Goal: Transaction & Acquisition: Download file/media

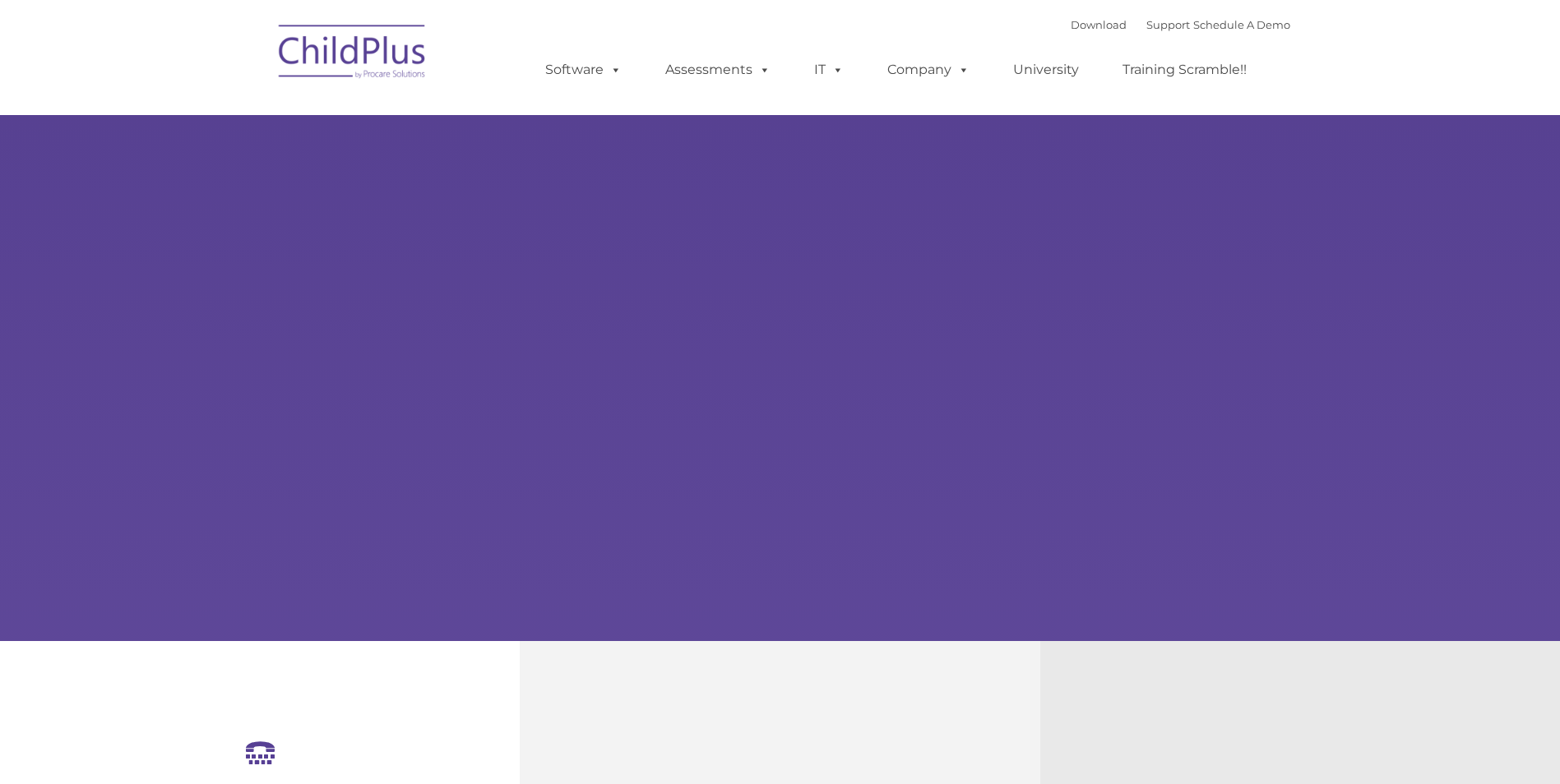
select select "MEDIUM"
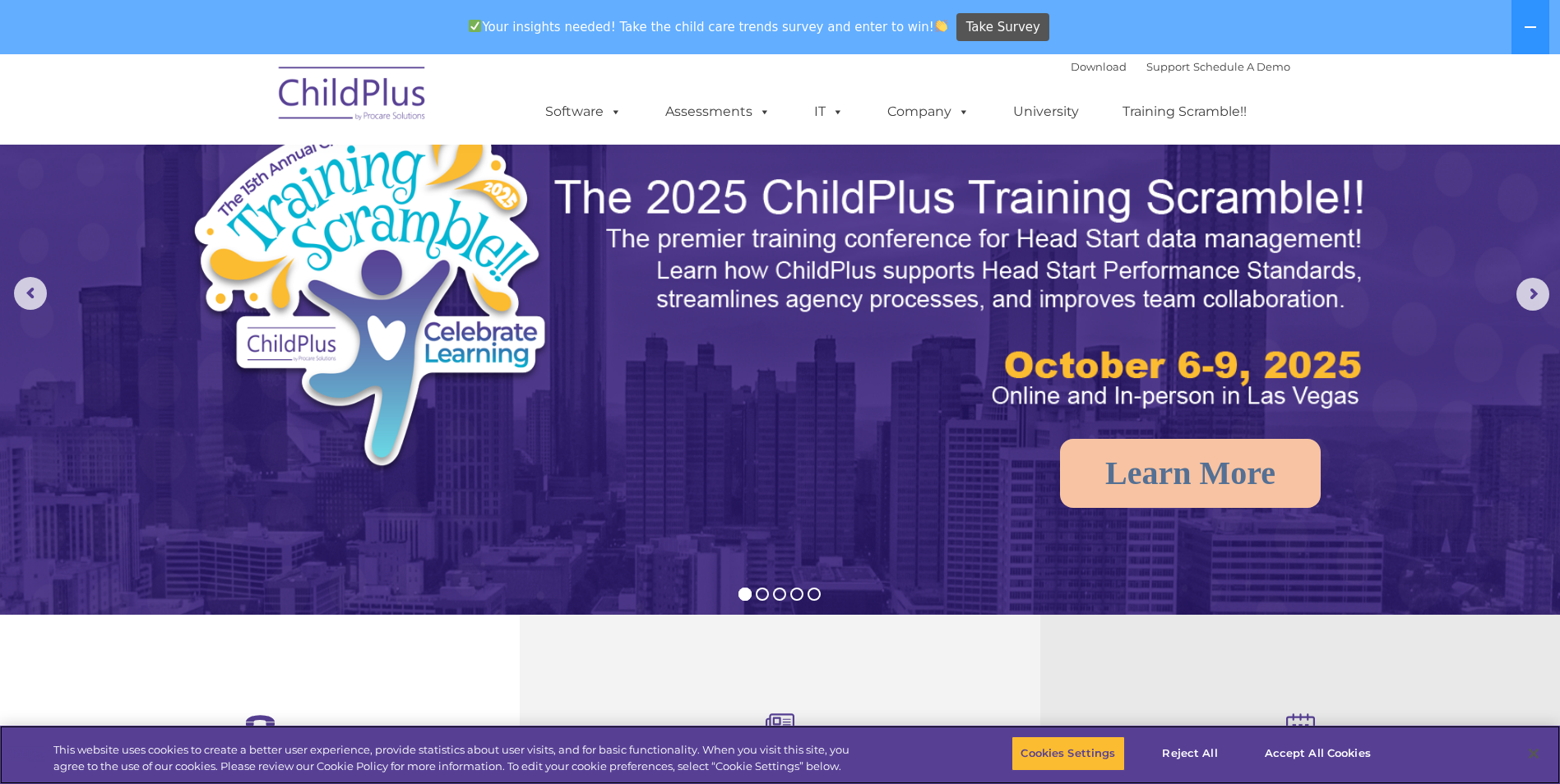
scroll to position [71, 0]
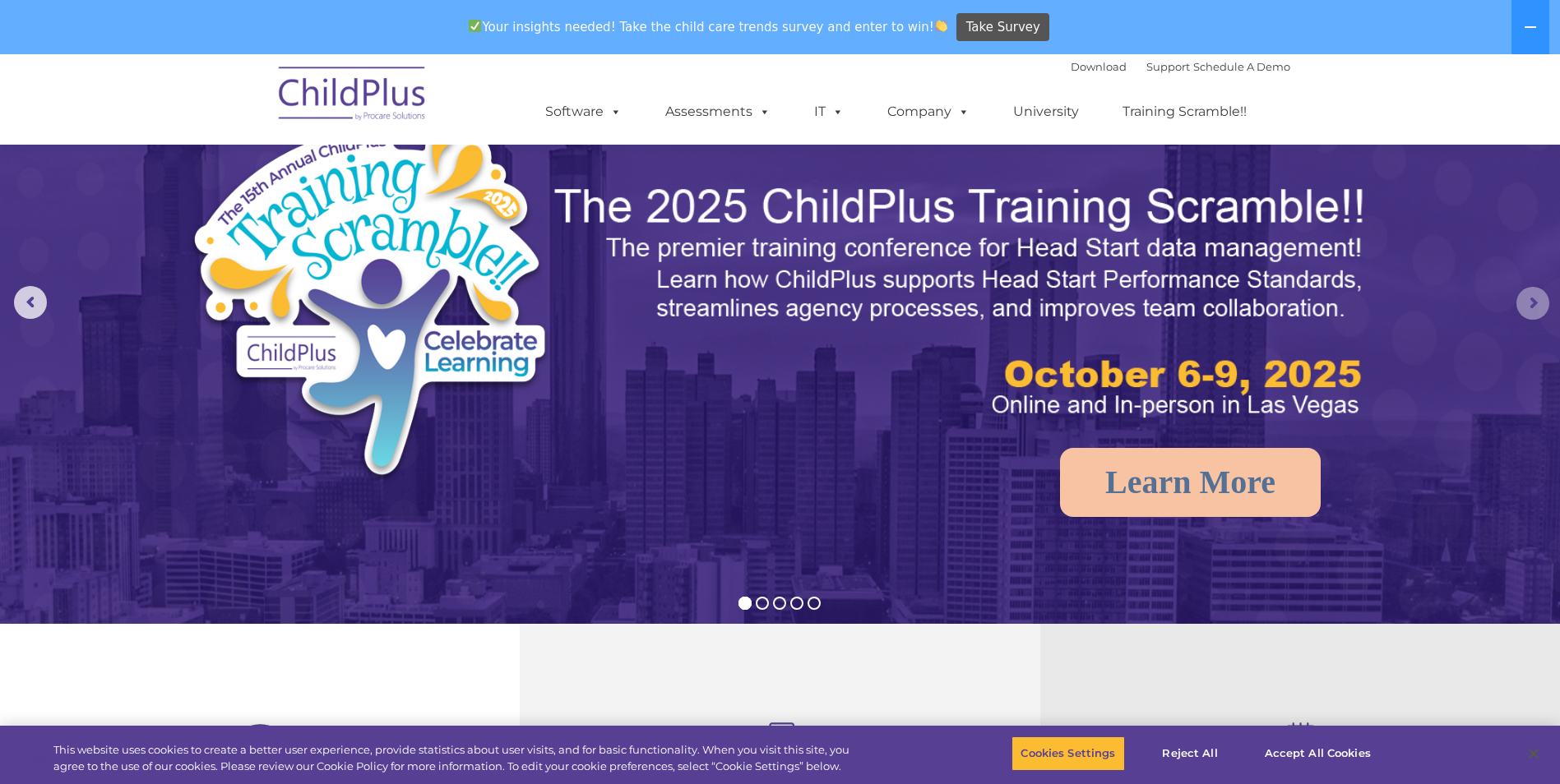
click at [1522, 306] on rs-arrow at bounding box center [1532, 303] width 33 height 33
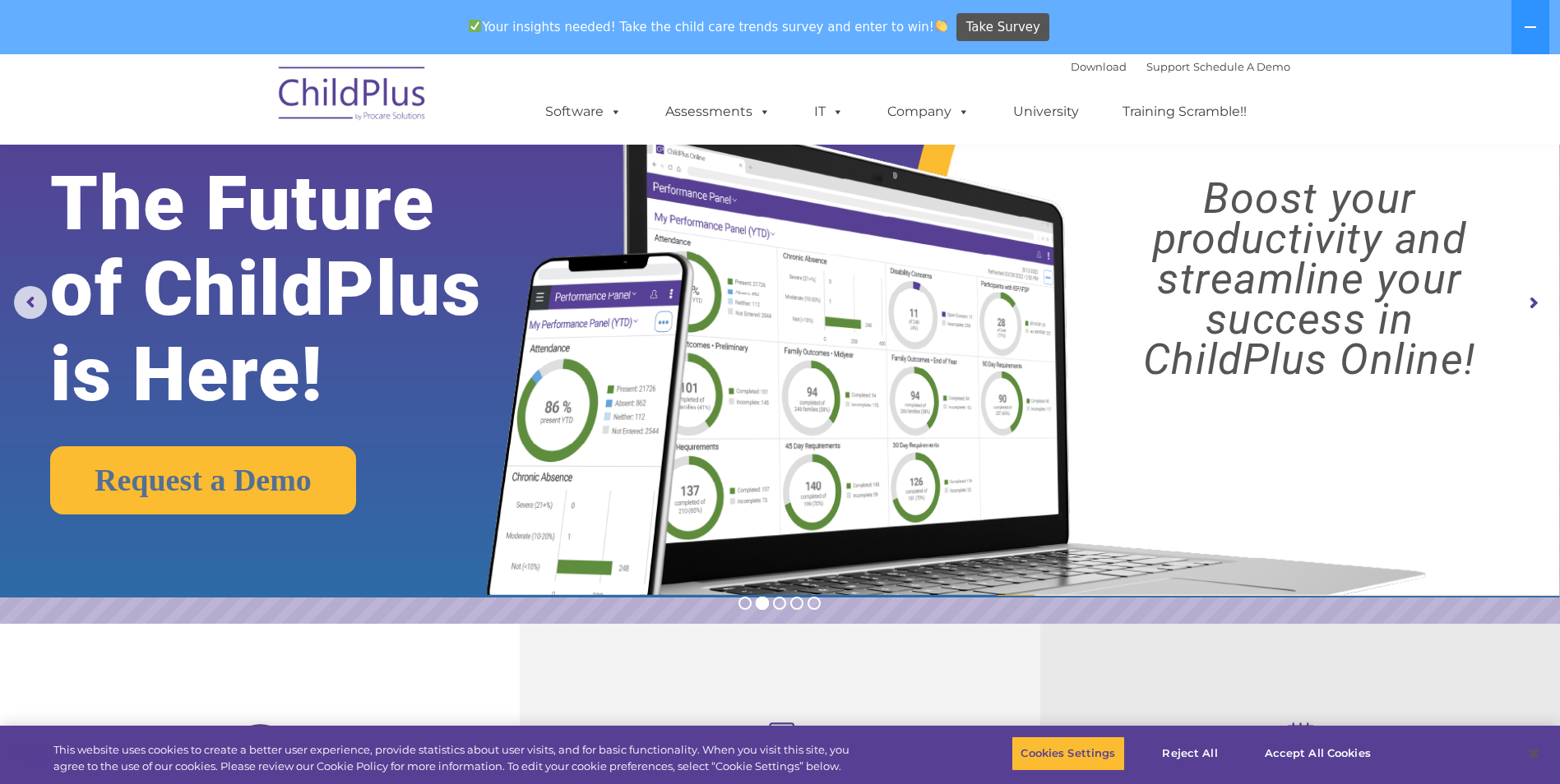
click at [1525, 304] on rs-arrow at bounding box center [1532, 303] width 33 height 33
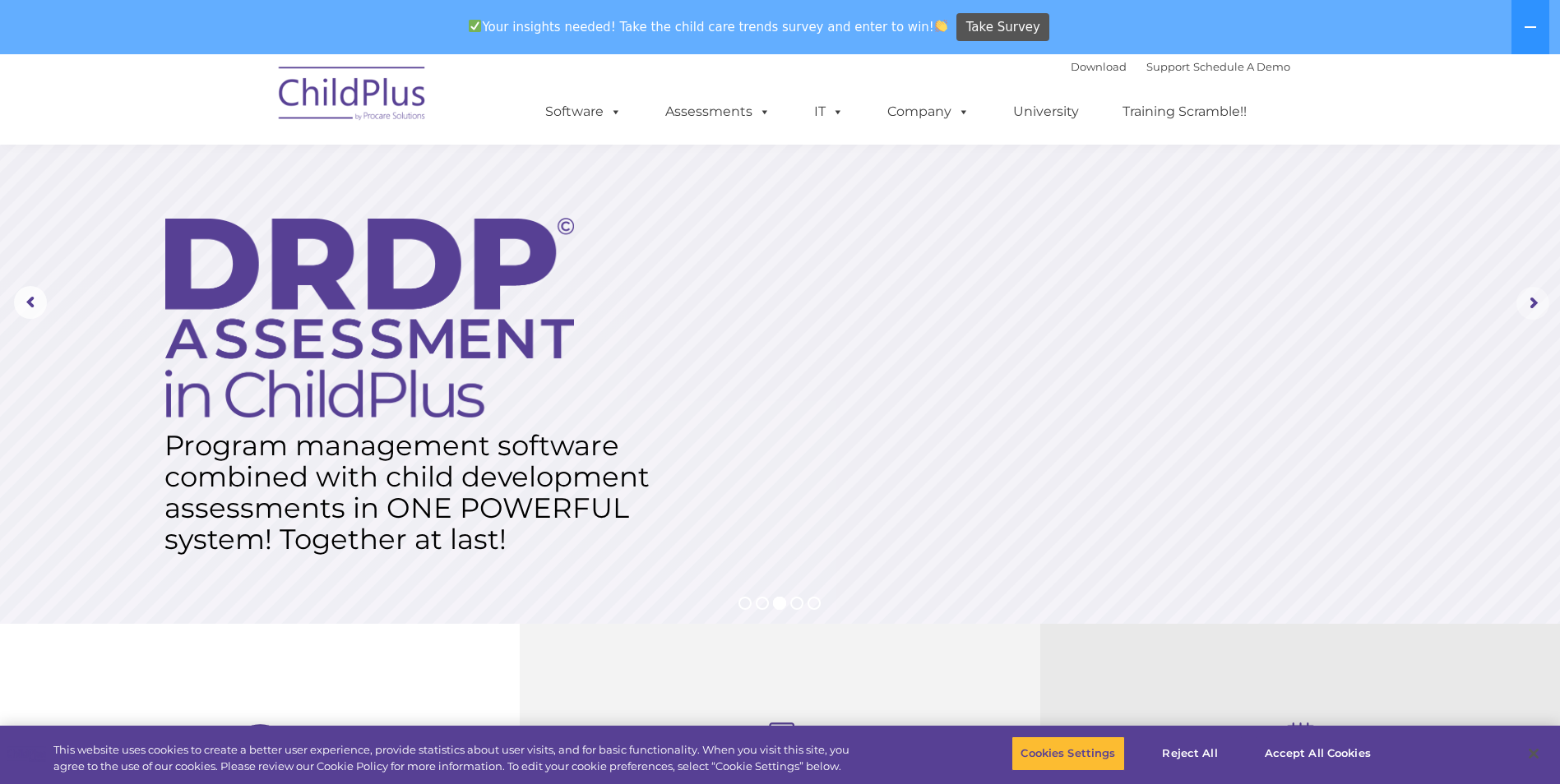
click at [1525, 304] on rs-arrow at bounding box center [1532, 303] width 33 height 33
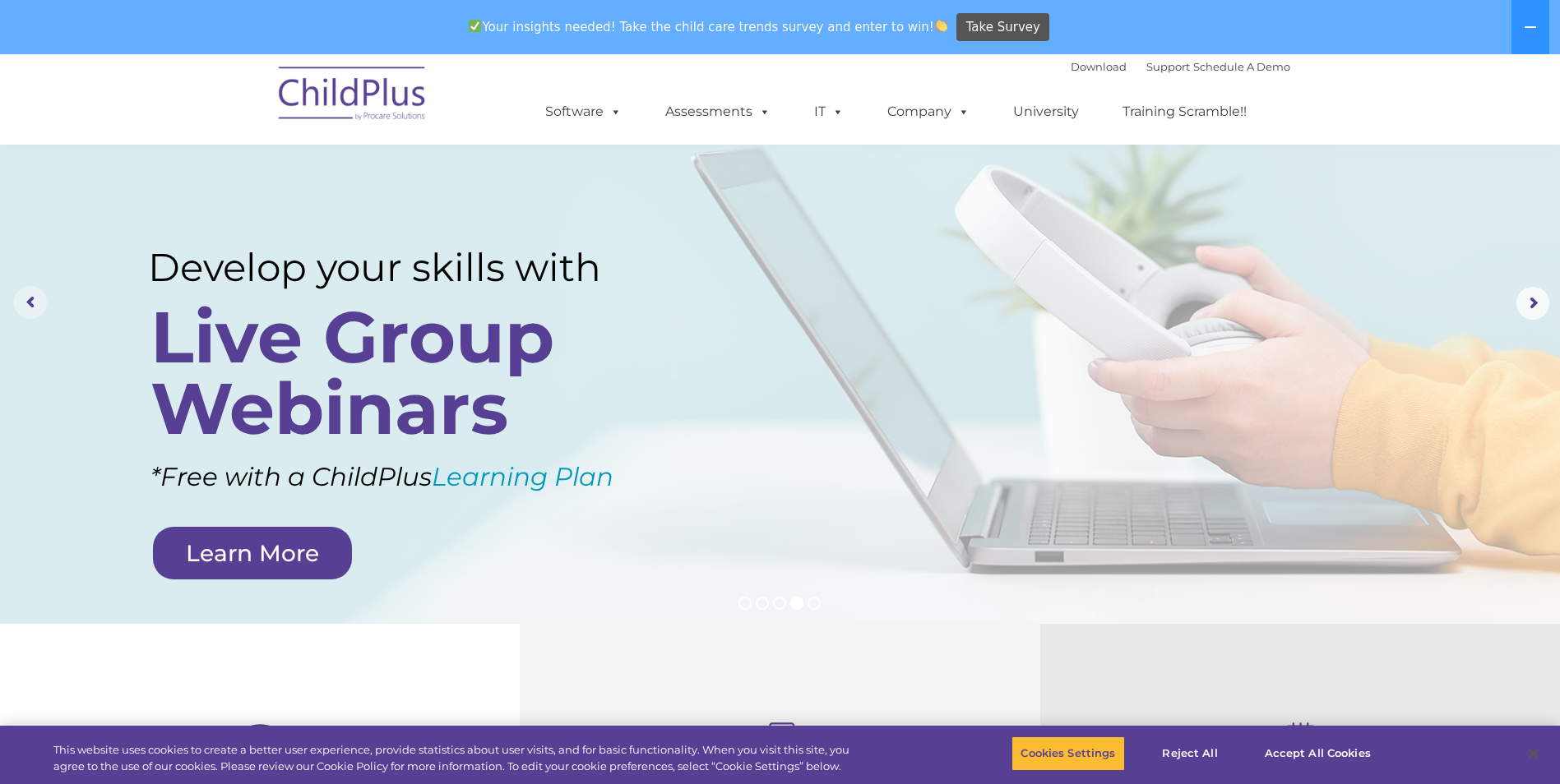
click at [28, 305] on rs-arrow at bounding box center [30, 302] width 33 height 33
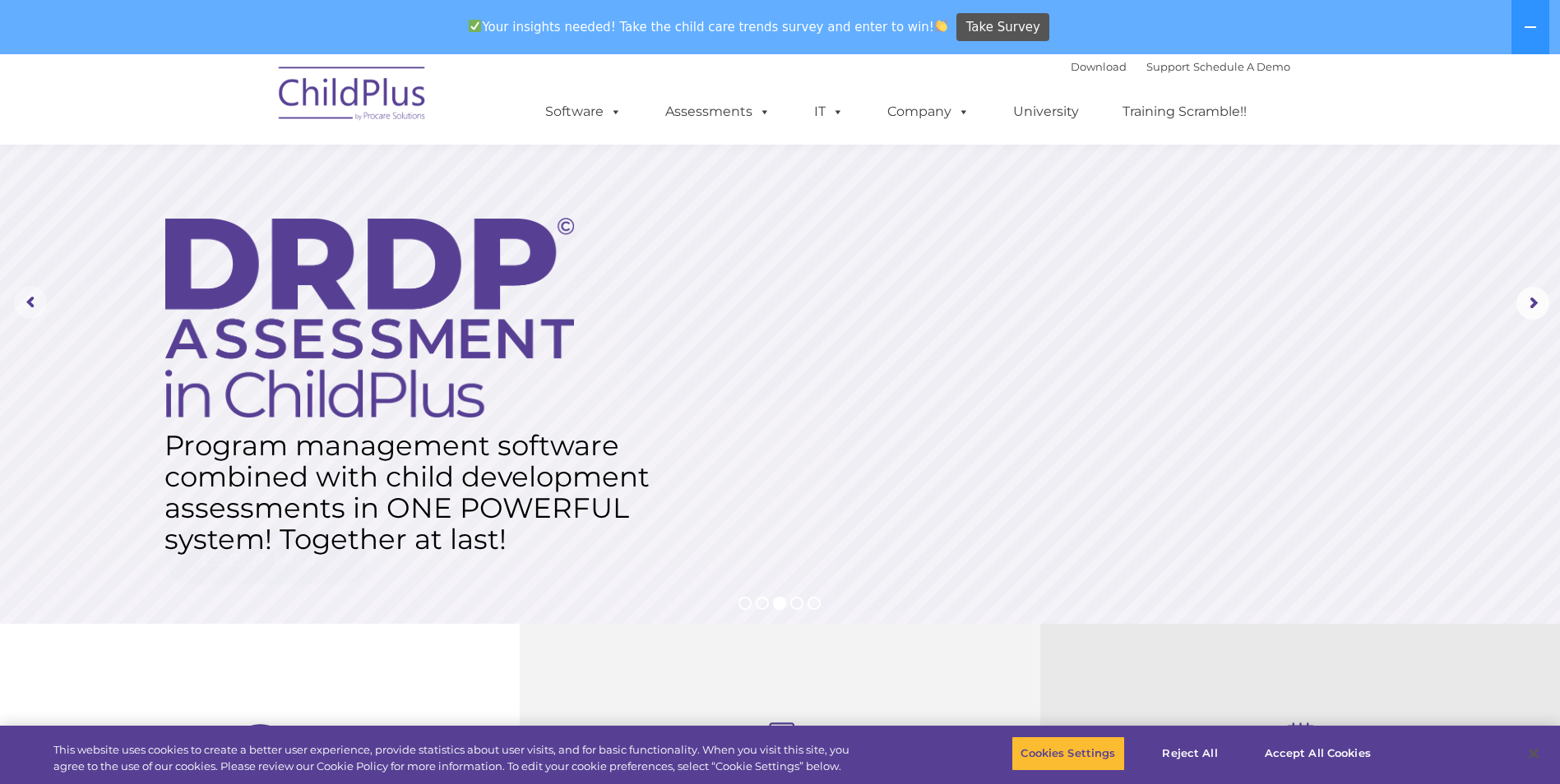
click at [28, 305] on rs-arrow at bounding box center [30, 302] width 33 height 33
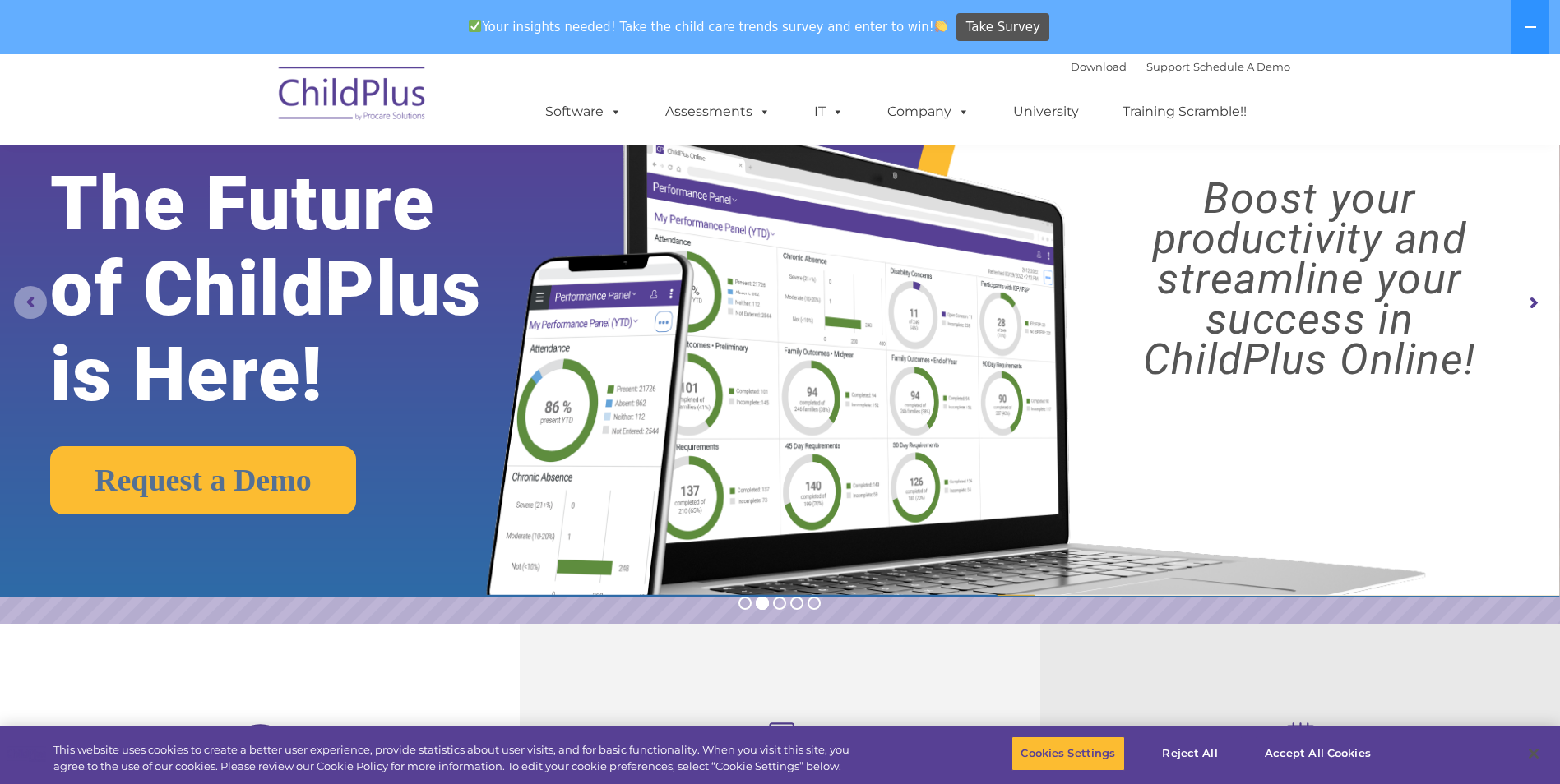
click at [28, 305] on rs-arrow at bounding box center [30, 302] width 33 height 33
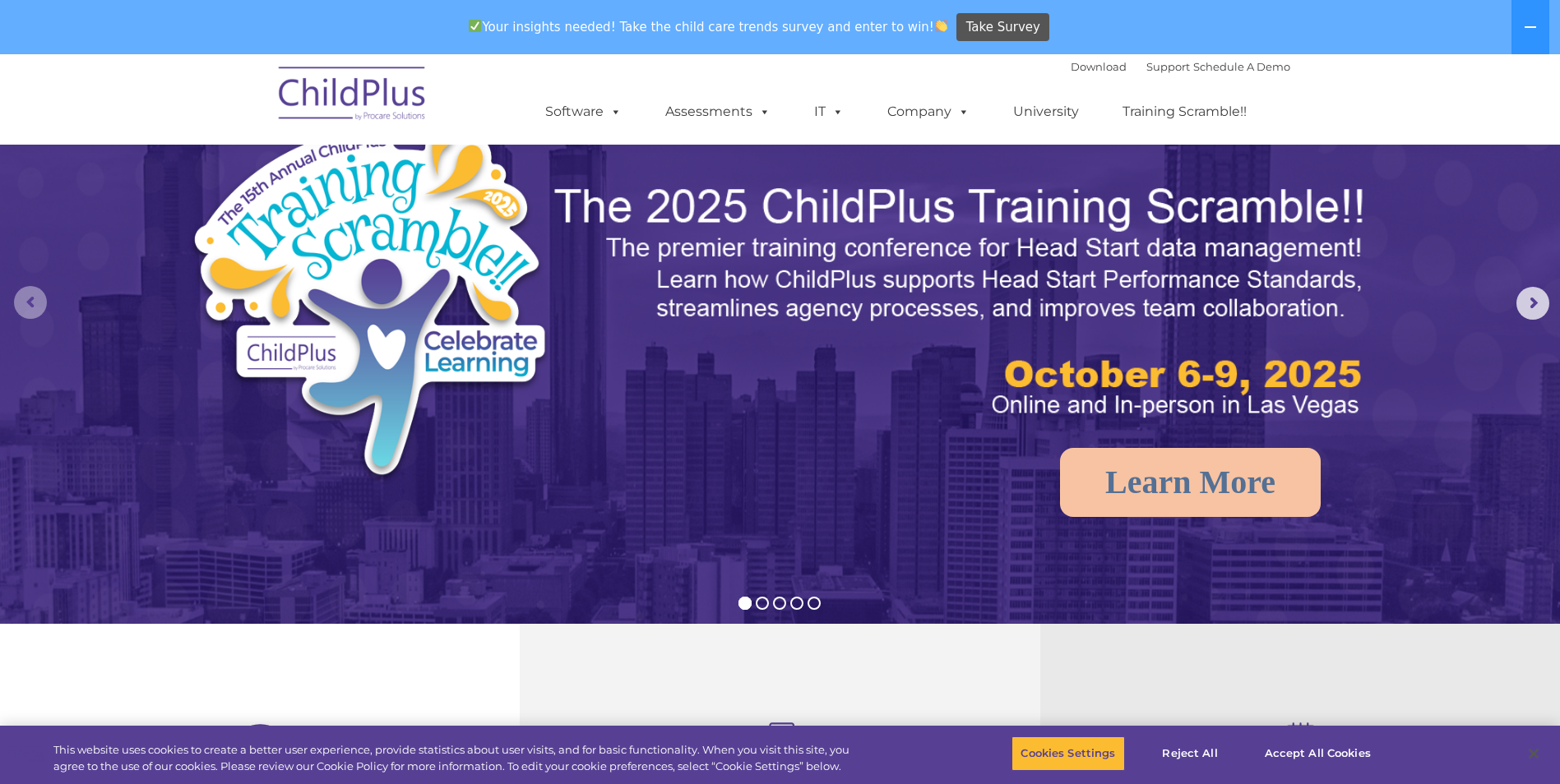
click at [28, 305] on rs-arrow at bounding box center [30, 302] width 33 height 33
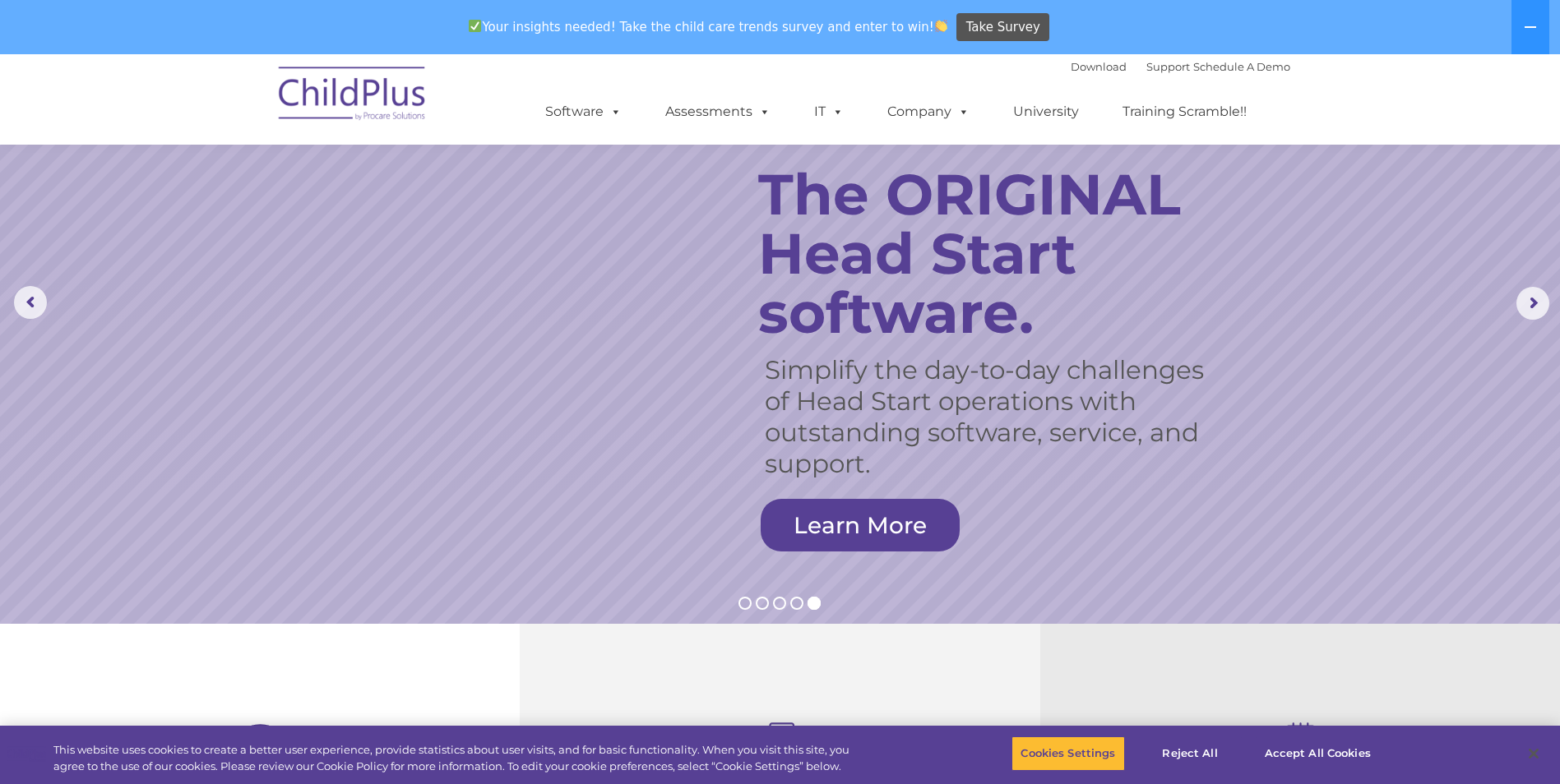
scroll to position [0, 0]
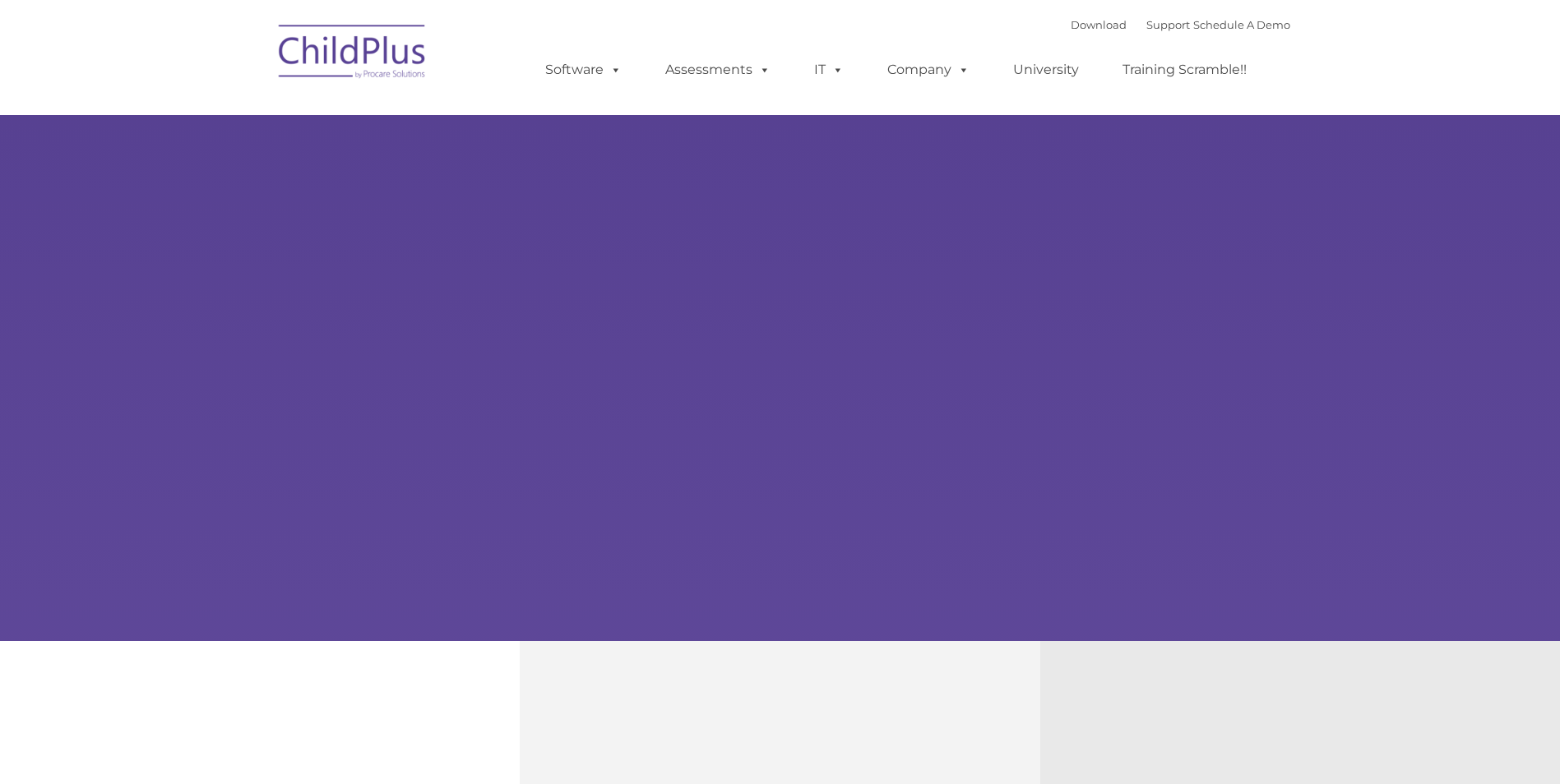
type input ""
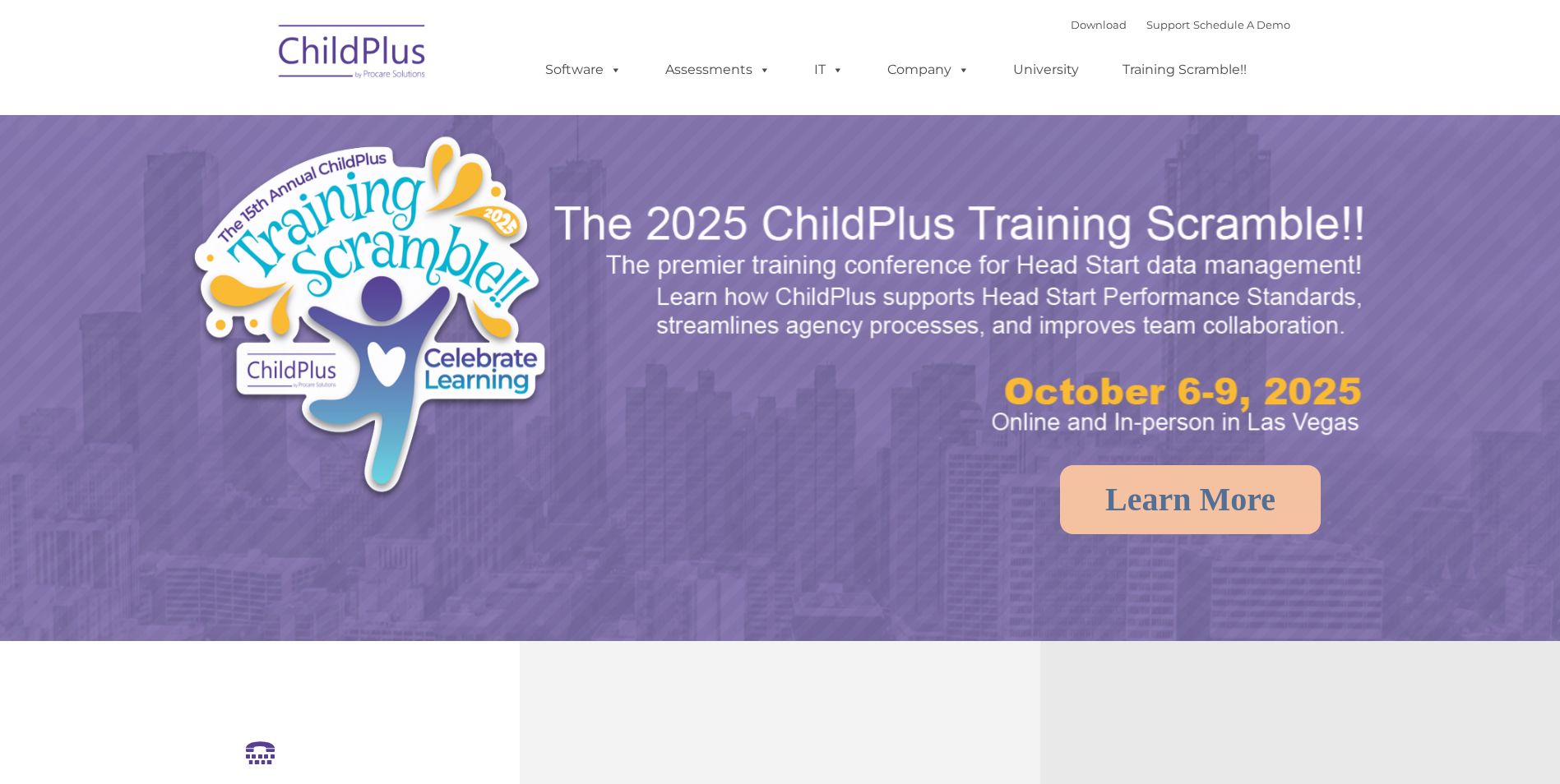
select select "MEDIUM"
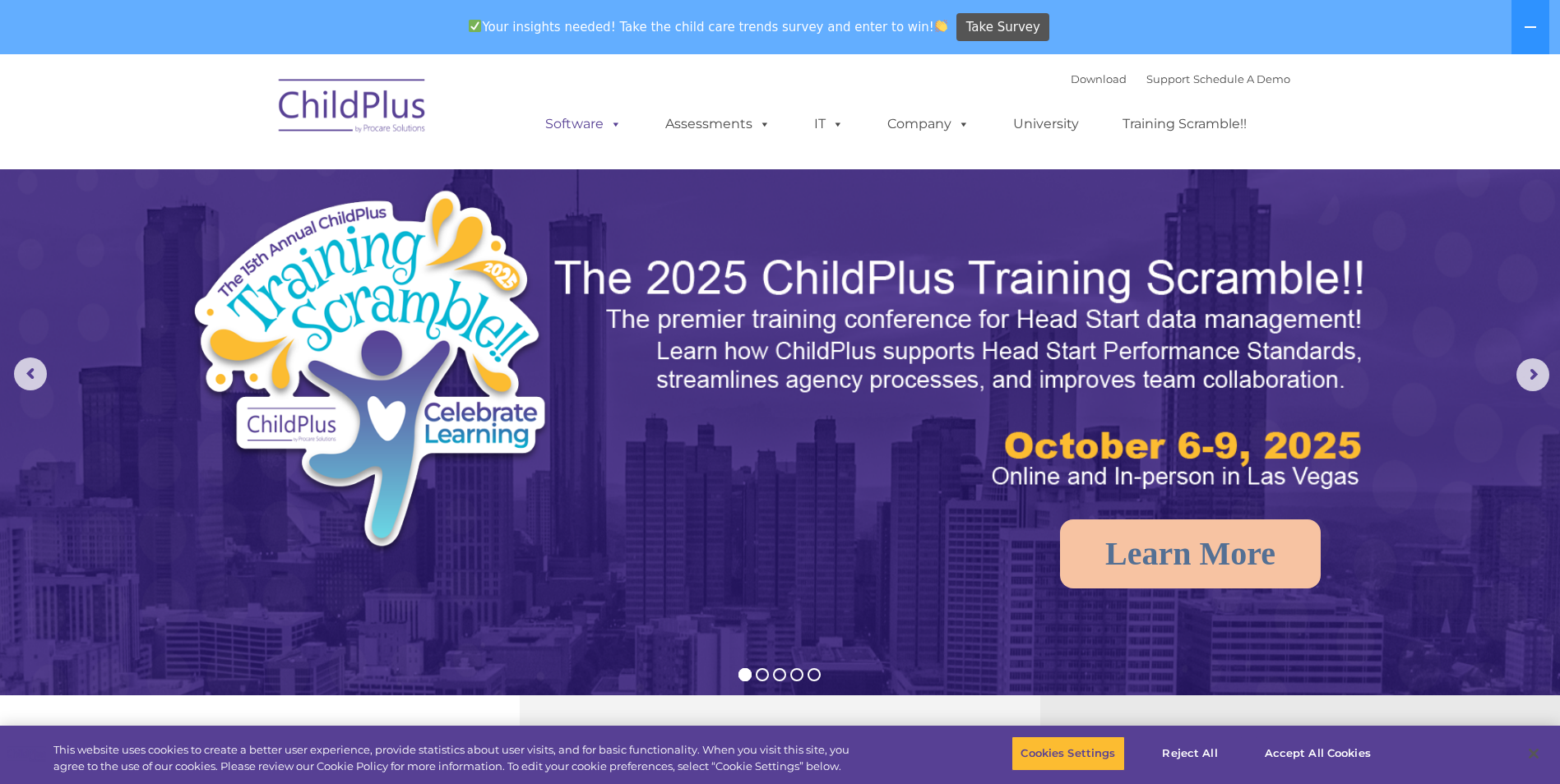
click at [611, 124] on span at bounding box center [613, 124] width 18 height 16
click at [619, 118] on span at bounding box center [613, 124] width 18 height 16
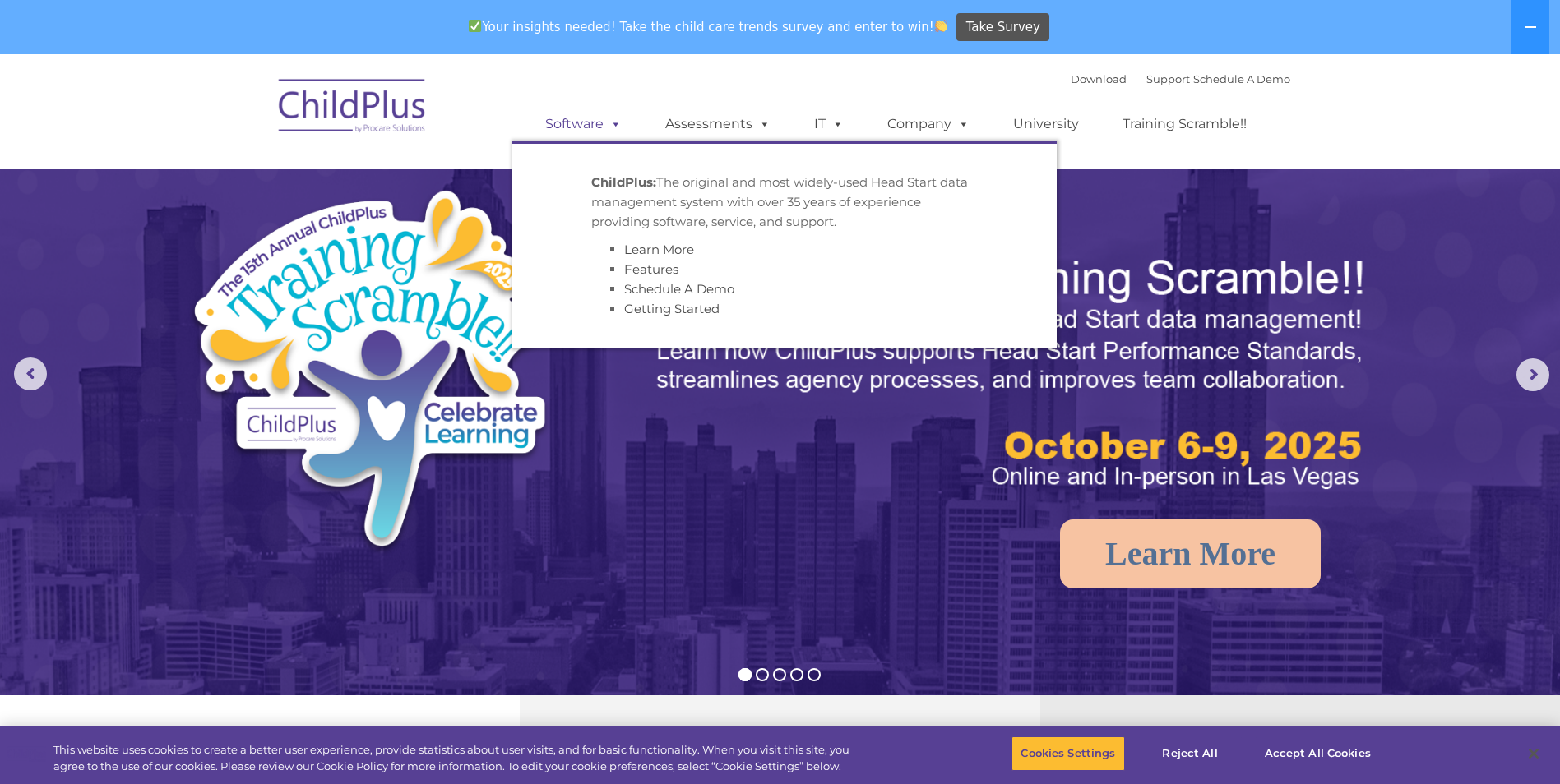
click at [583, 125] on link "Software" at bounding box center [583, 124] width 110 height 33
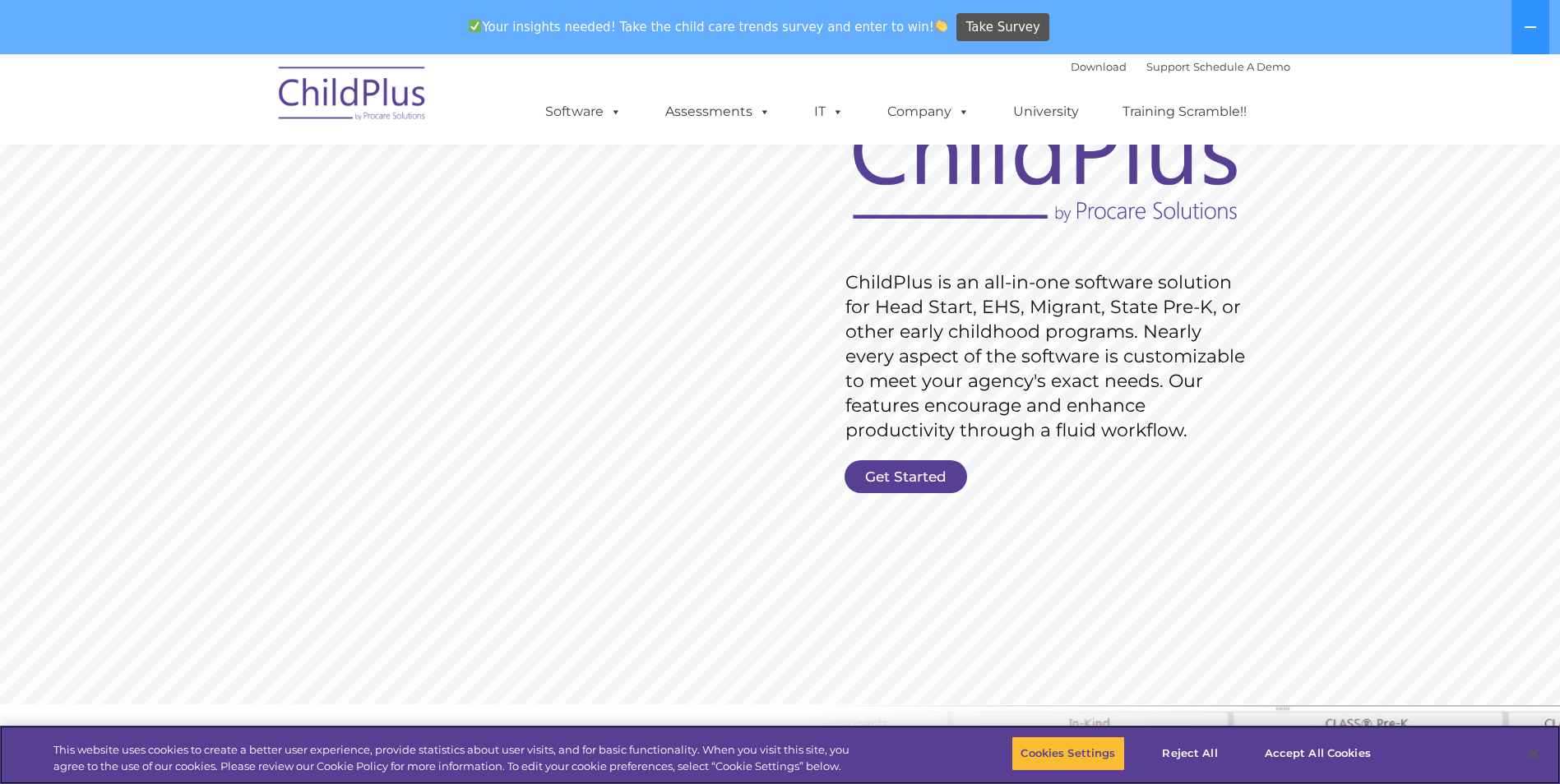
scroll to position [118, 0]
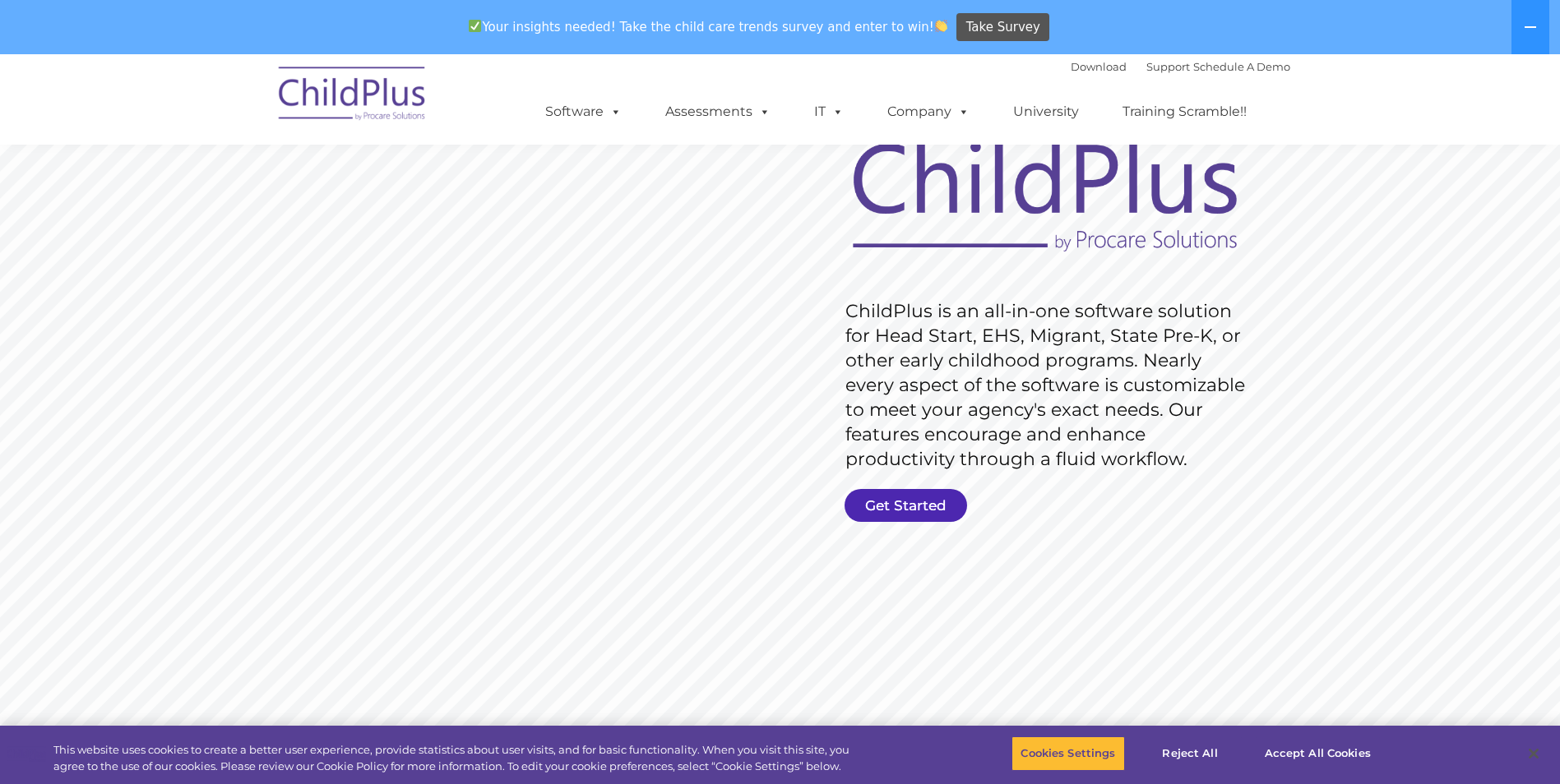
click at [922, 505] on link "Get Started" at bounding box center [906, 505] width 123 height 33
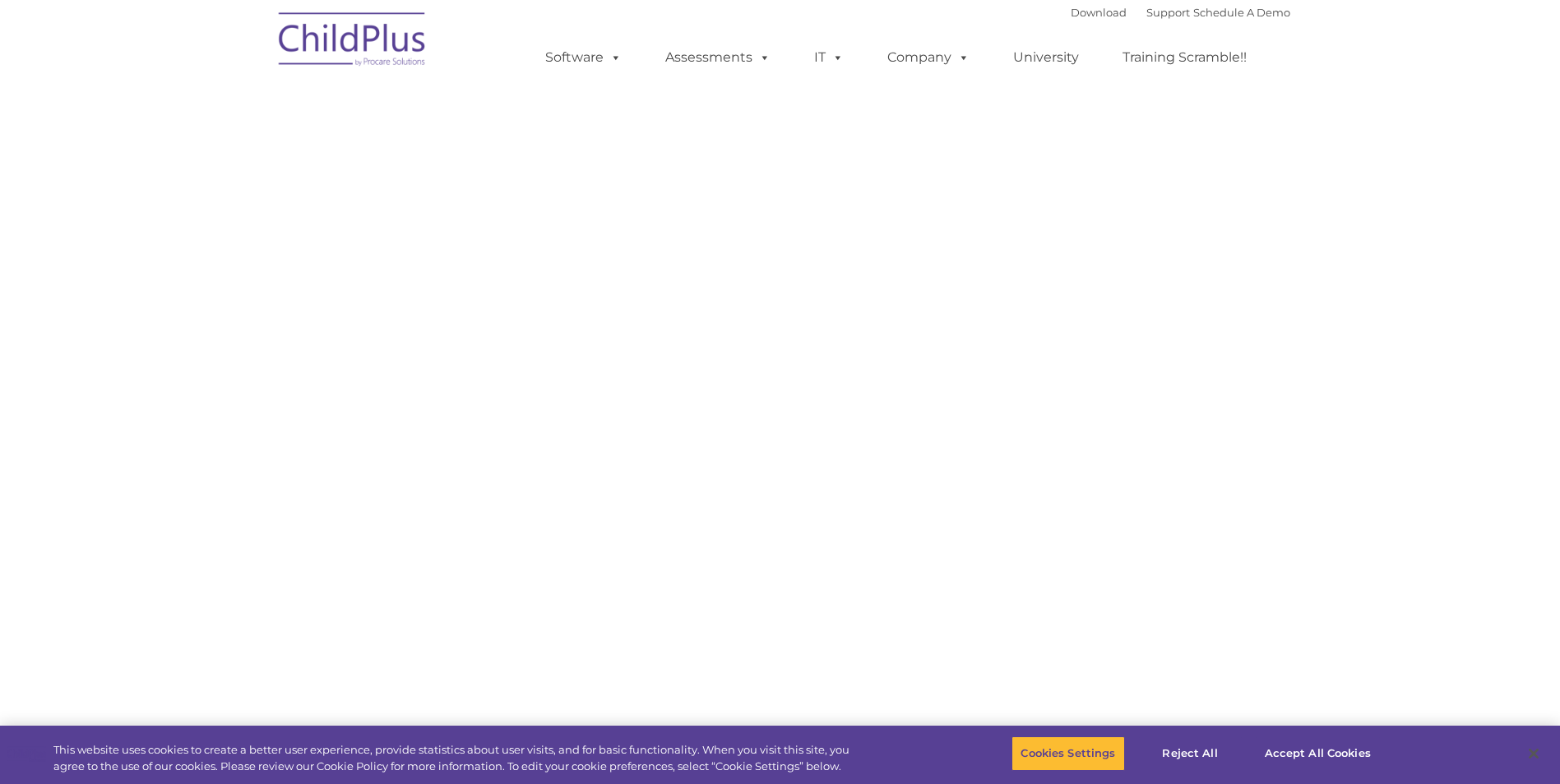
select select "MEDIUM"
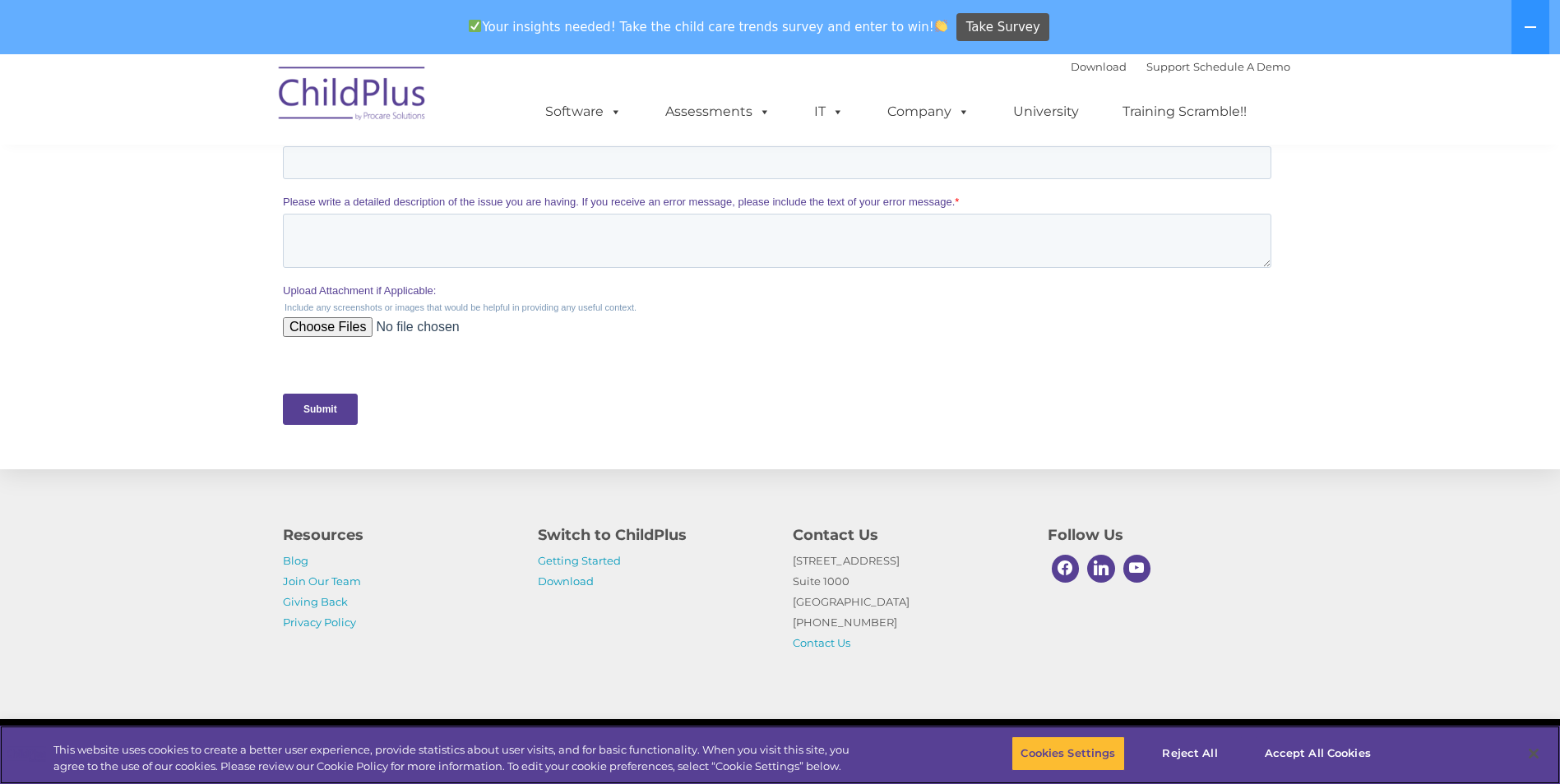
scroll to position [681, 0]
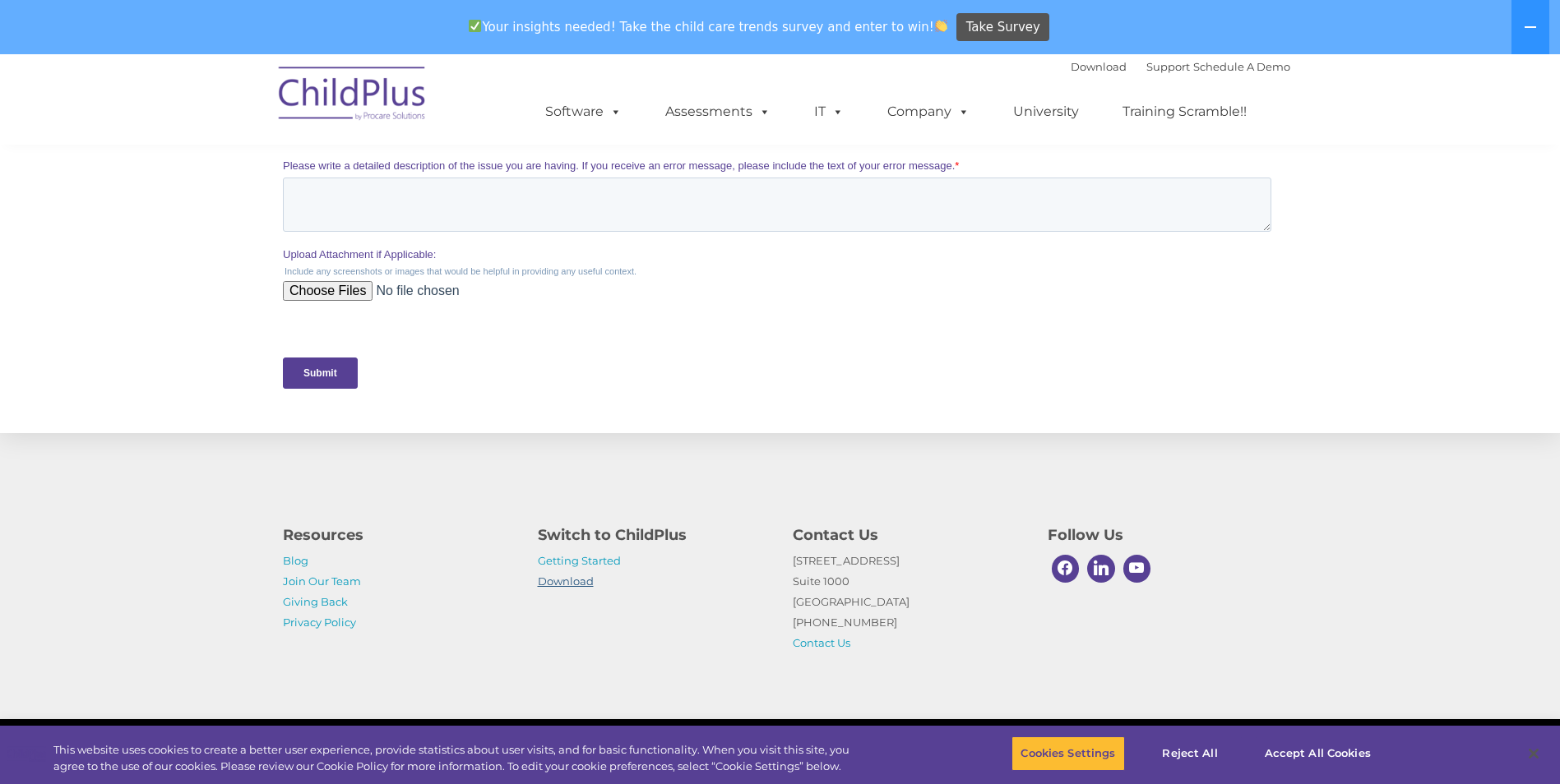
click at [572, 584] on link "Download" at bounding box center [565, 581] width 56 height 13
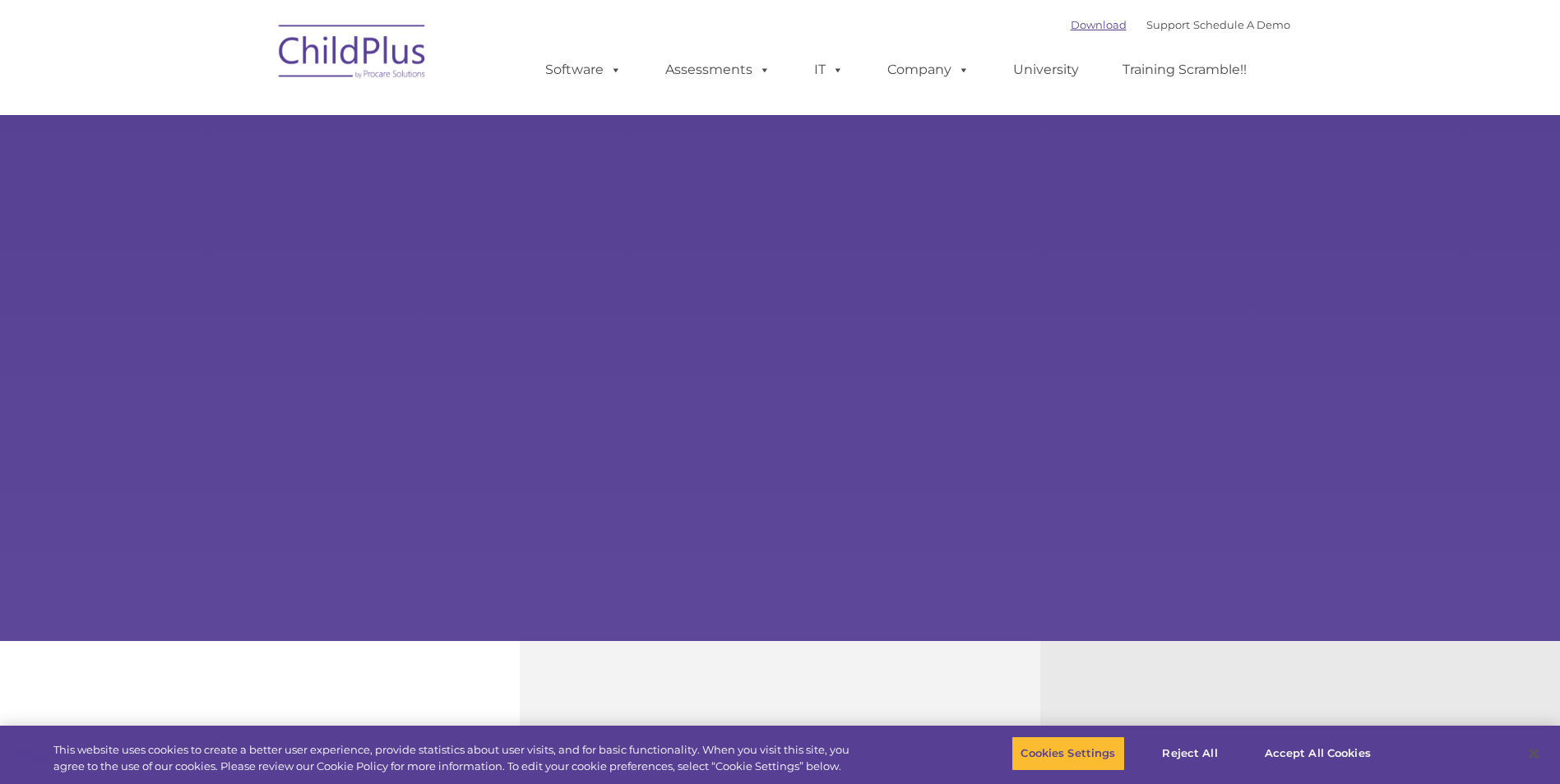
select select "MEDIUM"
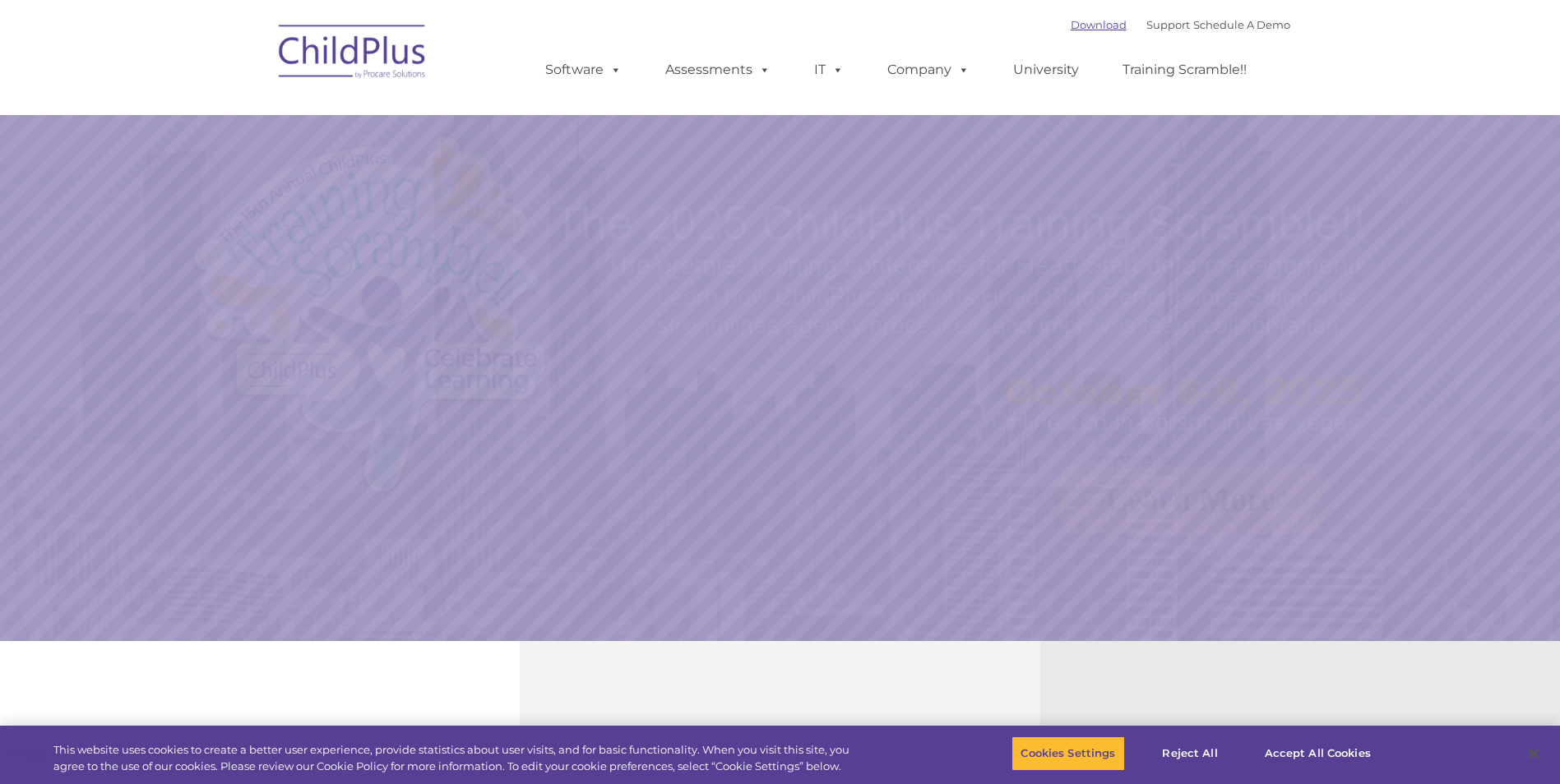
click at [1073, 28] on link "Download" at bounding box center [1099, 24] width 56 height 13
